Goal: Task Accomplishment & Management: Complete application form

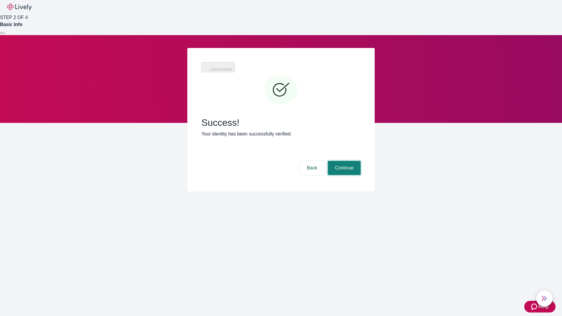
click at [344, 161] on button "Continue" at bounding box center [344, 168] width 33 height 14
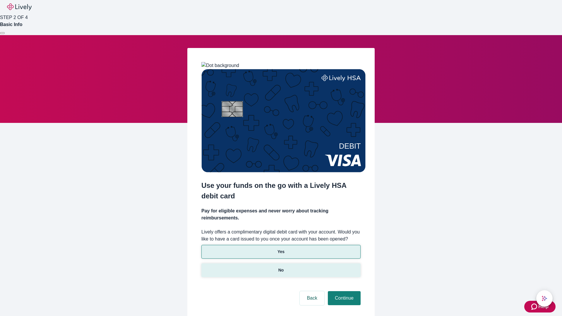
click at [281, 267] on p "No" at bounding box center [282, 270] width 6 height 6
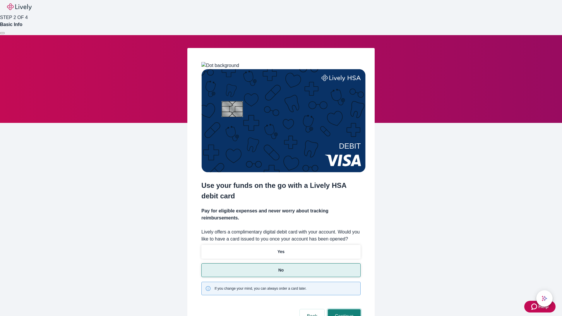
click at [344, 310] on button "Continue" at bounding box center [344, 317] width 33 height 14
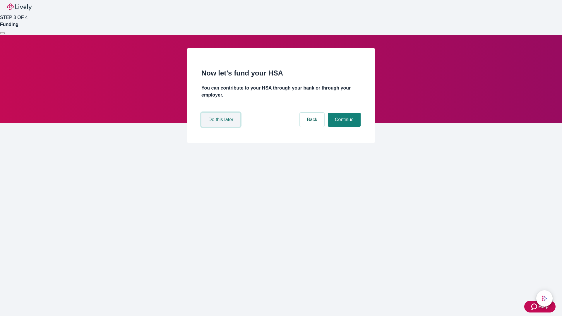
click at [222, 127] on button "Do this later" at bounding box center [221, 120] width 39 height 14
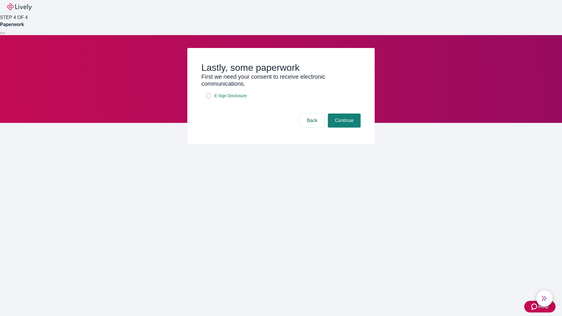
click at [209, 98] on input "E-Sign Disclosure" at bounding box center [208, 95] width 5 height 5
checkbox input "true"
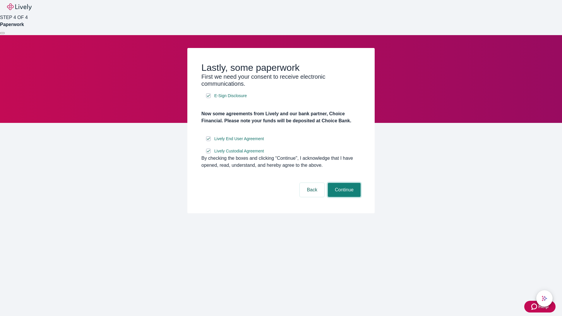
click at [344, 197] on button "Continue" at bounding box center [344, 190] width 33 height 14
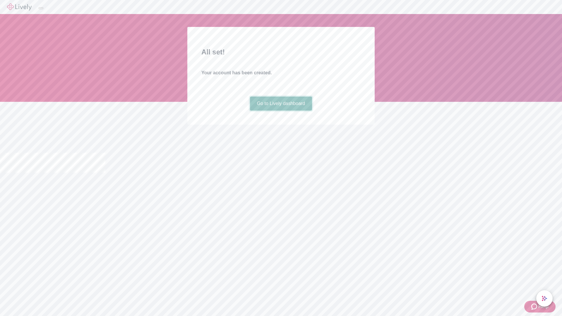
click at [281, 111] on link "Go to Lively dashboard" at bounding box center [281, 104] width 62 height 14
